Goal: Check status

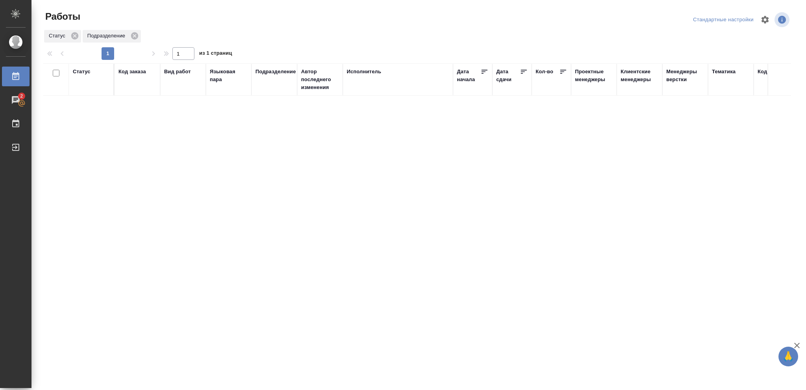
click at [80, 72] on div "Статус" at bounding box center [82, 72] width 18 height 8
click at [86, 91] on icon at bounding box center [87, 91] width 3 height 3
click at [270, 91] on icon at bounding box center [271, 90] width 6 height 6
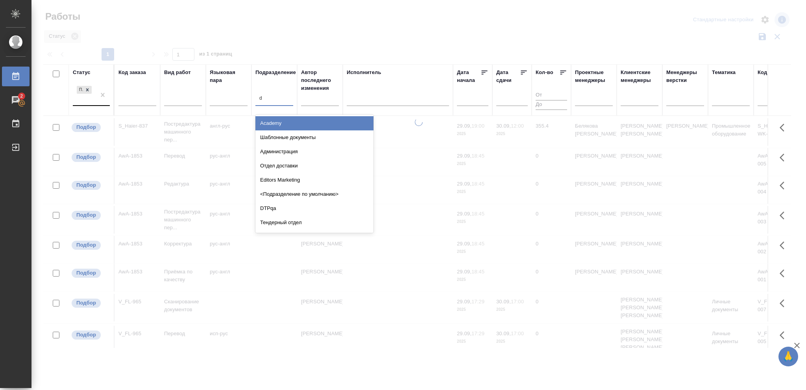
type input "dt"
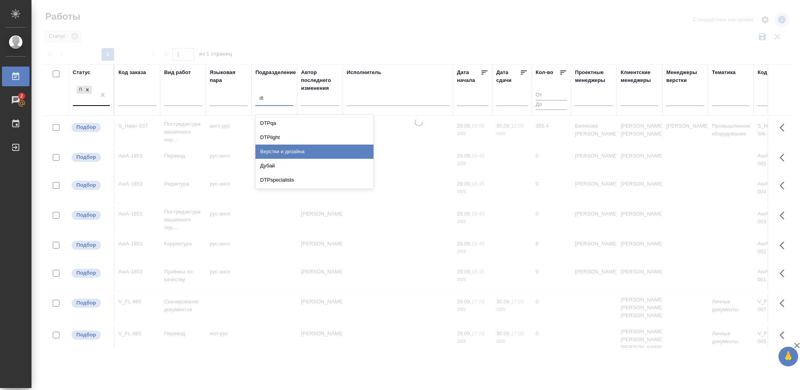
click at [277, 154] on div "Верстки и дизайна" at bounding box center [314, 151] width 118 height 14
